Goal: Task Accomplishment & Management: Complete application form

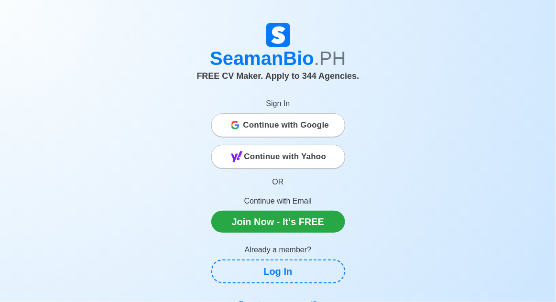
click at [320, 123] on span "Continue with Google" at bounding box center [286, 125] width 86 height 19
